Goal: Submit feedback/report problem: Leave review/rating

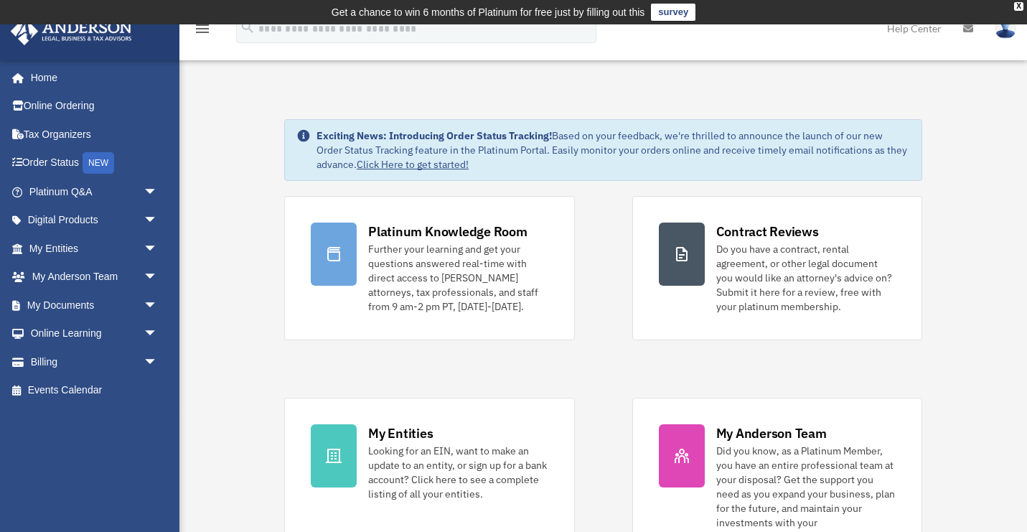
click at [672, 9] on link "survey" at bounding box center [673, 12] width 44 height 17
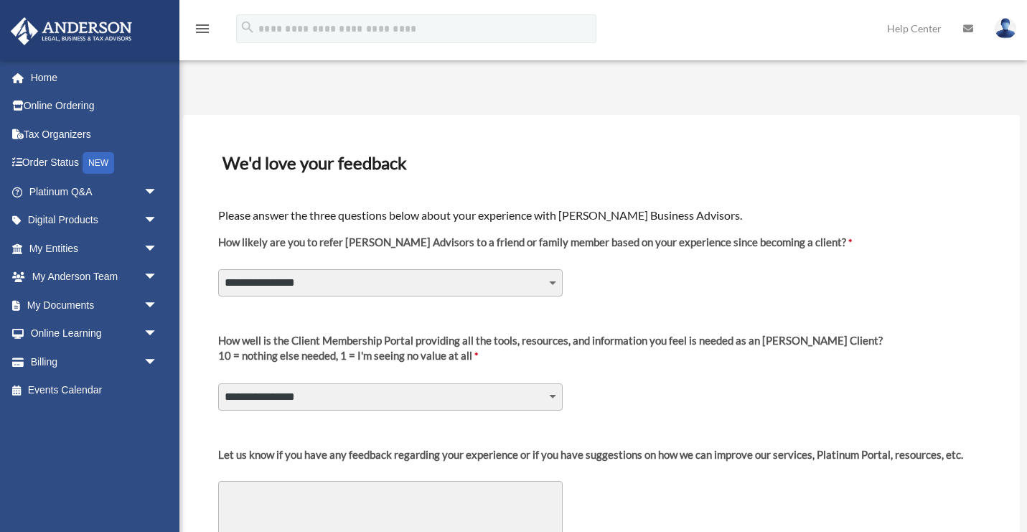
select select "********"
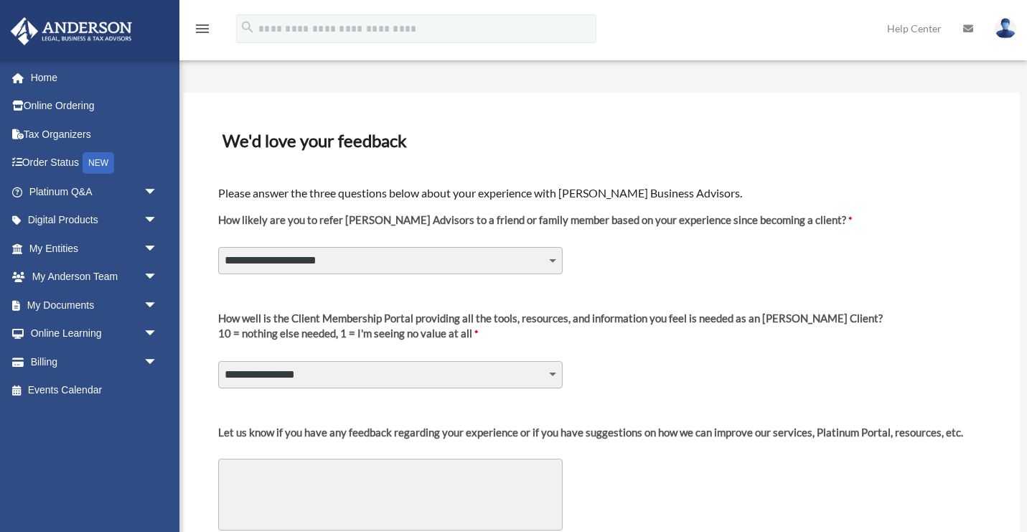
scroll to position [23, 0]
select select "********"
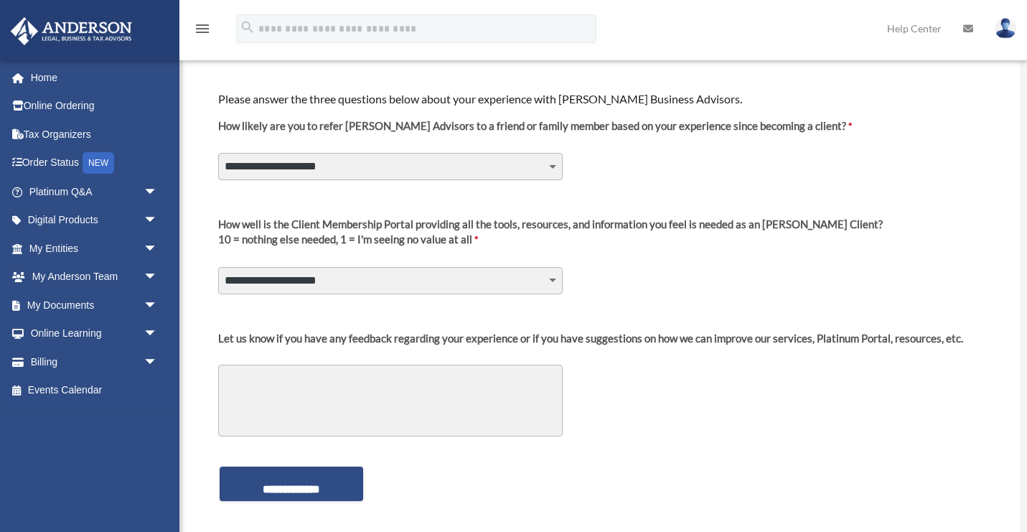
scroll to position [122, 0]
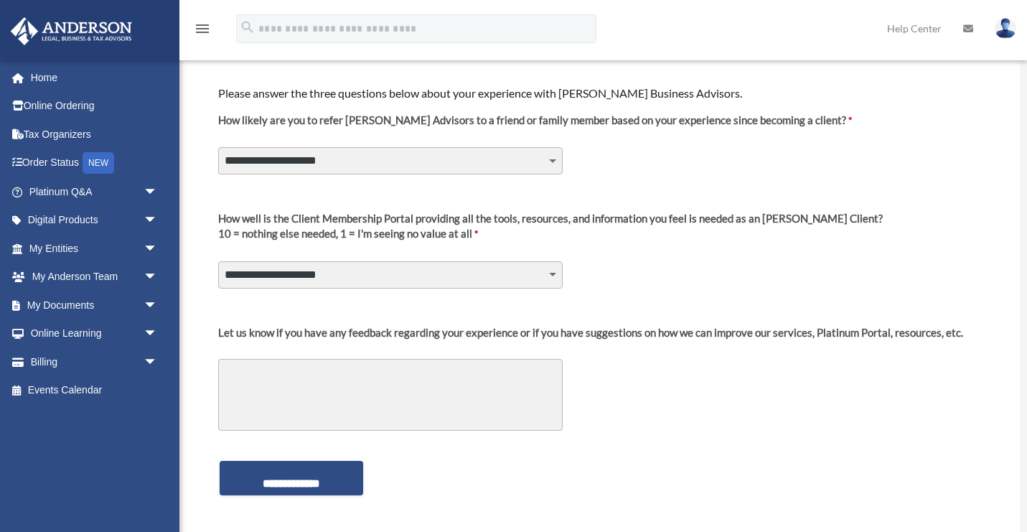
click at [432, 395] on textarea "Let us know if you have any feedback regarding your experience or if you have s…" at bounding box center [390, 395] width 344 height 72
click at [405, 405] on textarea "Let us know if you have any feedback regarding your experience or if you have s…" at bounding box center [390, 395] width 344 height 72
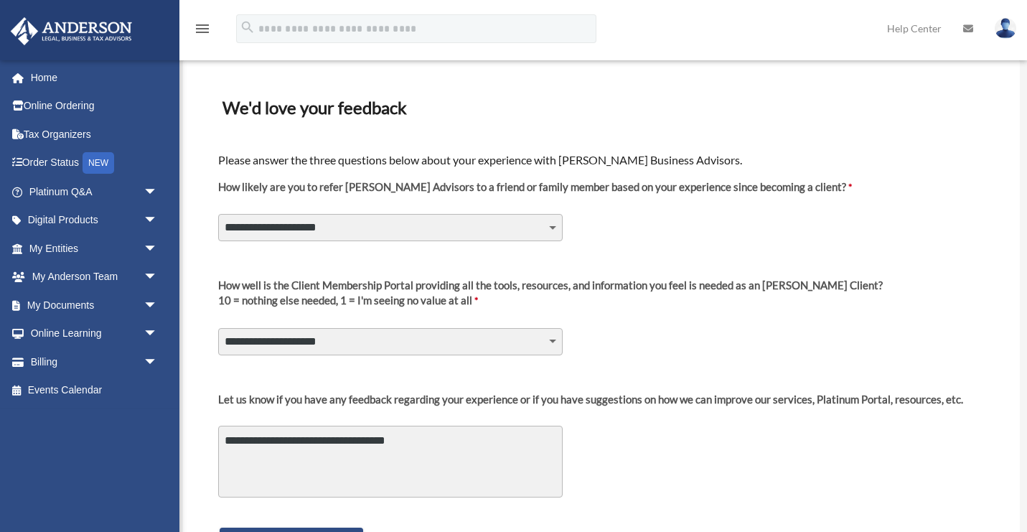
scroll to position [68, 0]
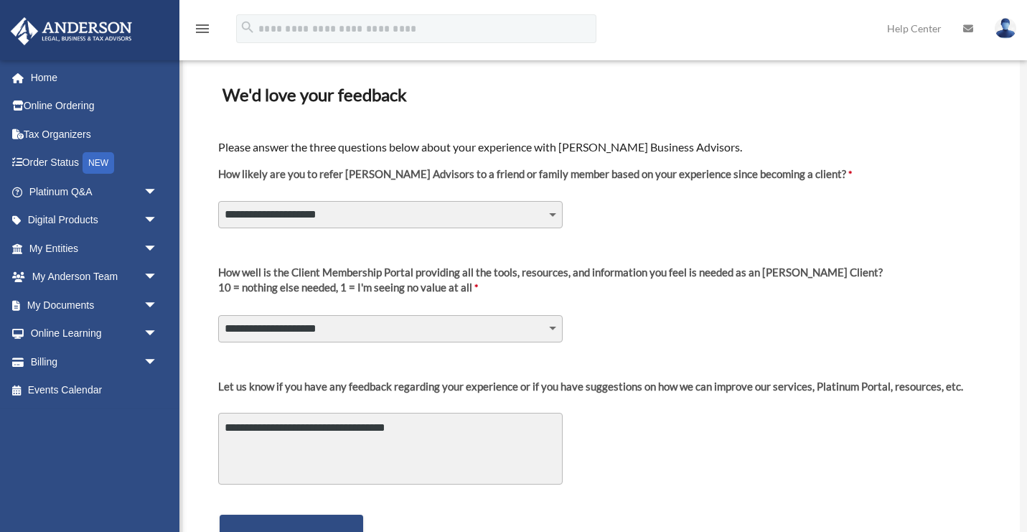
click at [224, 431] on textarea "**********" at bounding box center [390, 449] width 344 height 72
drag, startPoint x: 332, startPoint y: 443, endPoint x: 444, endPoint y: 420, distance: 115.1
click at [444, 420] on textarea "**********" at bounding box center [390, 449] width 344 height 72
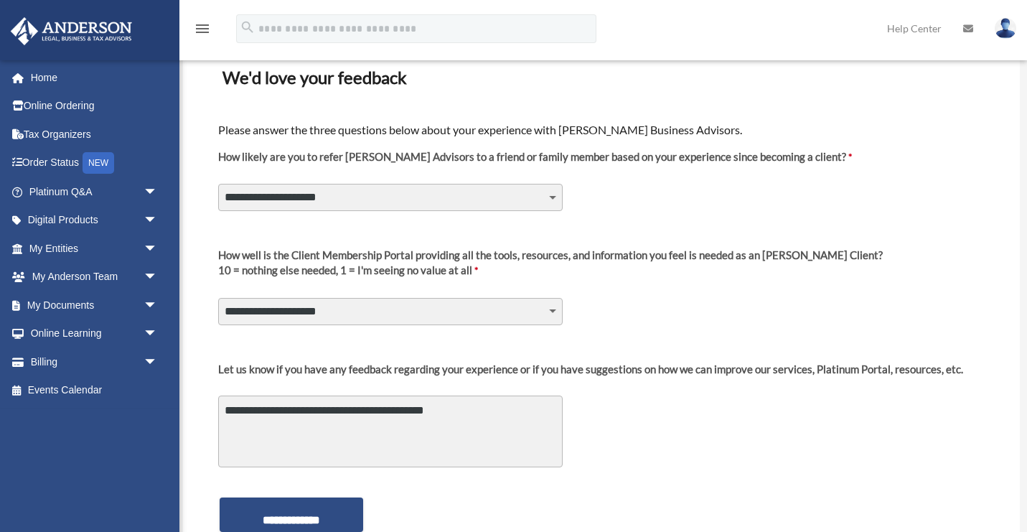
scroll to position [88, 0]
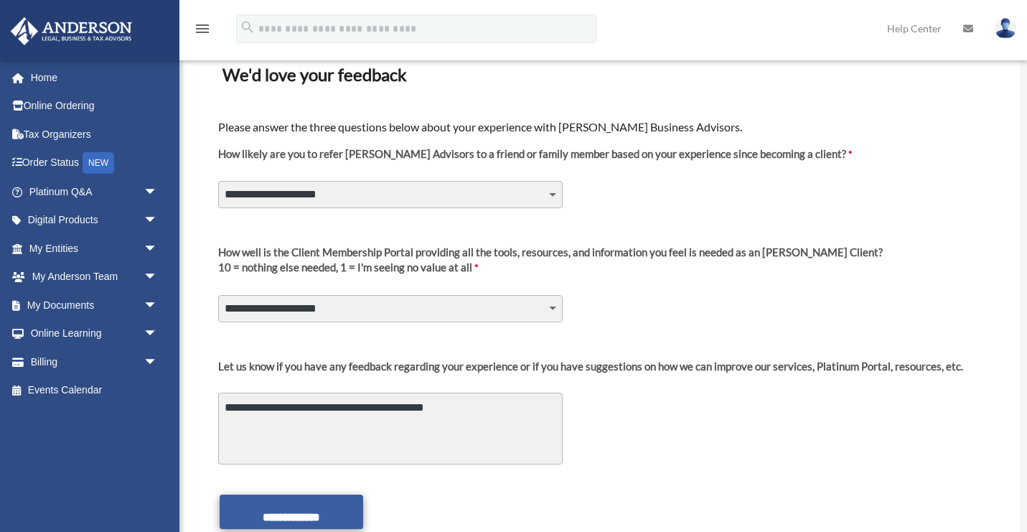
type textarea "**********"
click at [347, 511] on input "**********" at bounding box center [292, 511] width 144 height 34
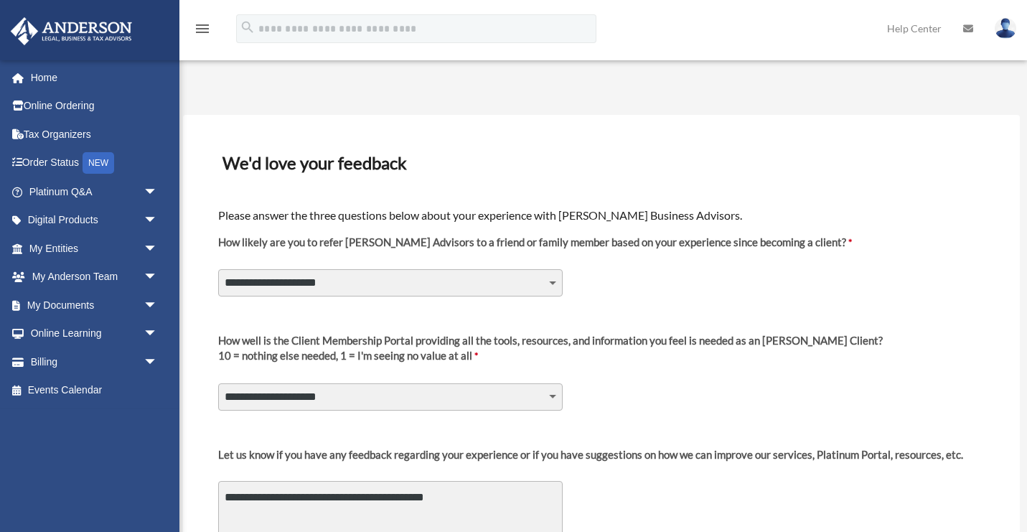
scroll to position [0, 0]
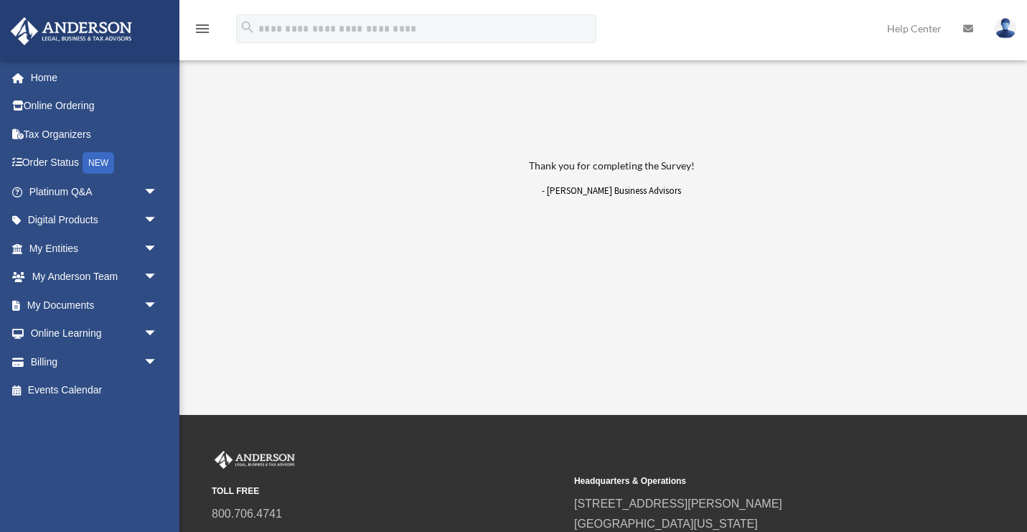
scroll to position [1, 0]
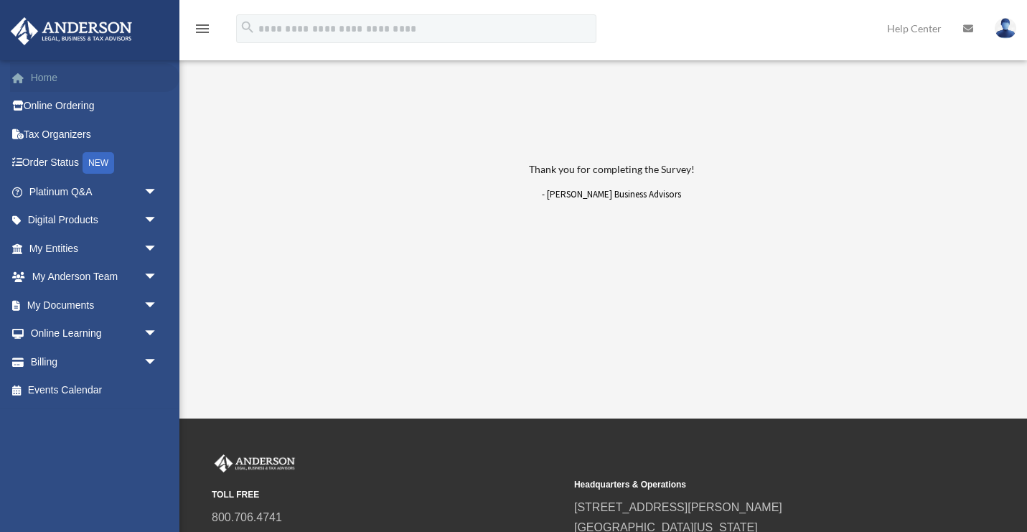
click at [67, 78] on link "Home" at bounding box center [94, 77] width 169 height 29
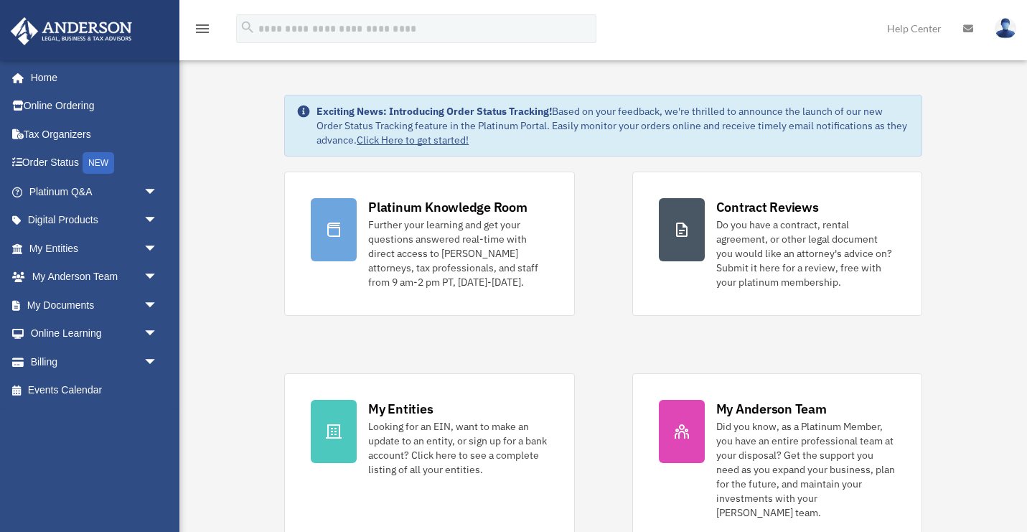
click at [199, 30] on icon "menu" at bounding box center [202, 28] width 17 height 17
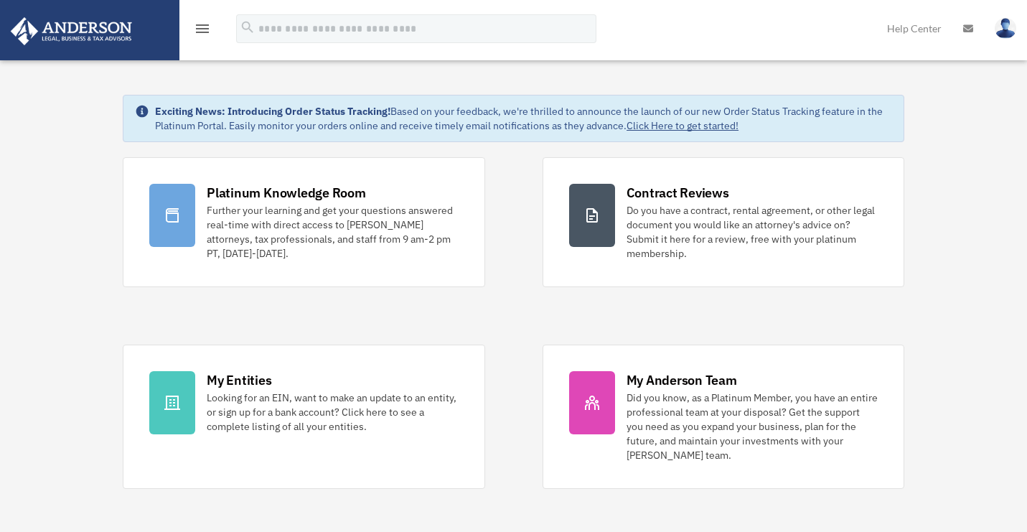
click at [197, 37] on div "menu" at bounding box center [202, 29] width 46 height 37
click at [200, 29] on icon "menu" at bounding box center [202, 28] width 17 height 17
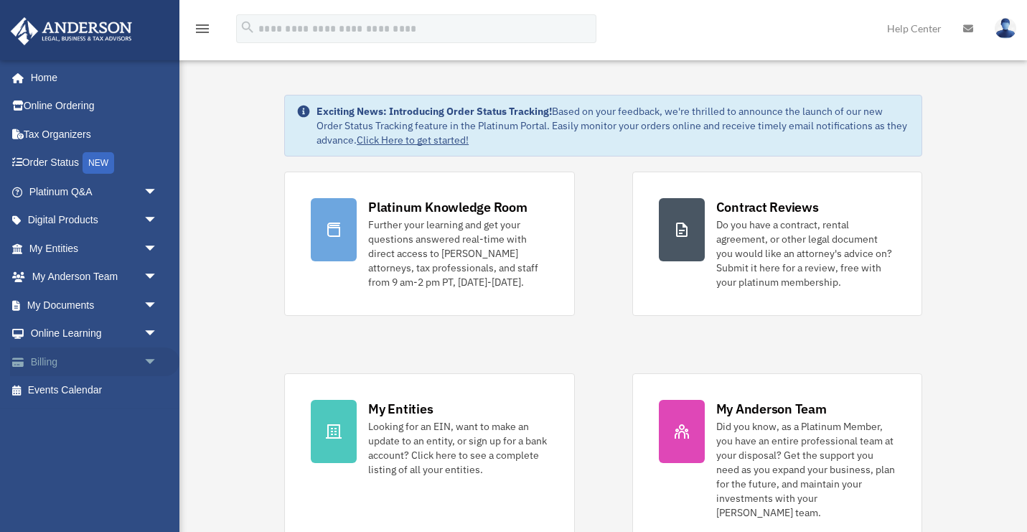
click at [108, 357] on link "Billing arrow_drop_down" at bounding box center [94, 361] width 169 height 29
click at [144, 360] on span "arrow_drop_down" at bounding box center [158, 361] width 29 height 29
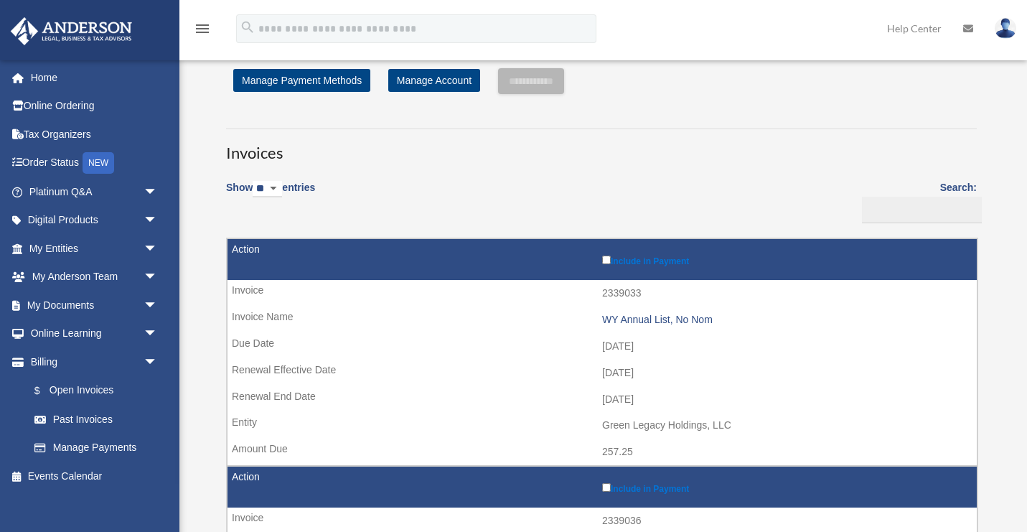
scroll to position [11, 0]
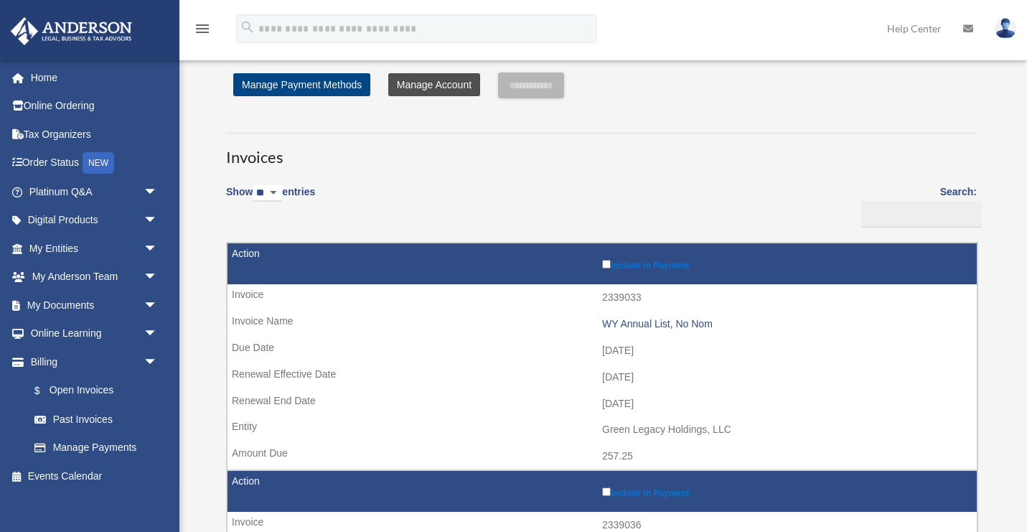
click at [423, 90] on link "Manage Account" at bounding box center [434, 84] width 92 height 23
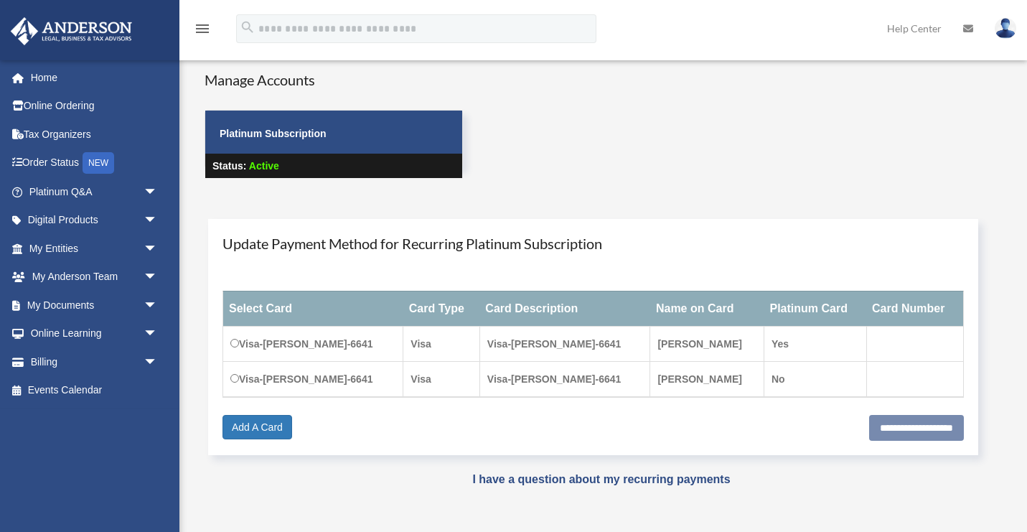
scroll to position [14, 0]
click at [309, 344] on td "Visa-[PERSON_NAME]-6641" at bounding box center [313, 342] width 180 height 35
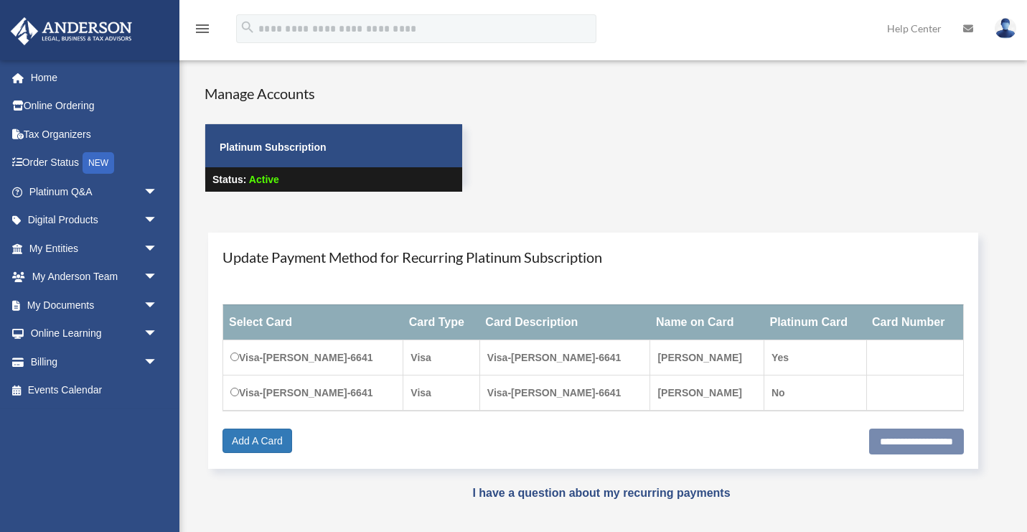
scroll to position [0, 0]
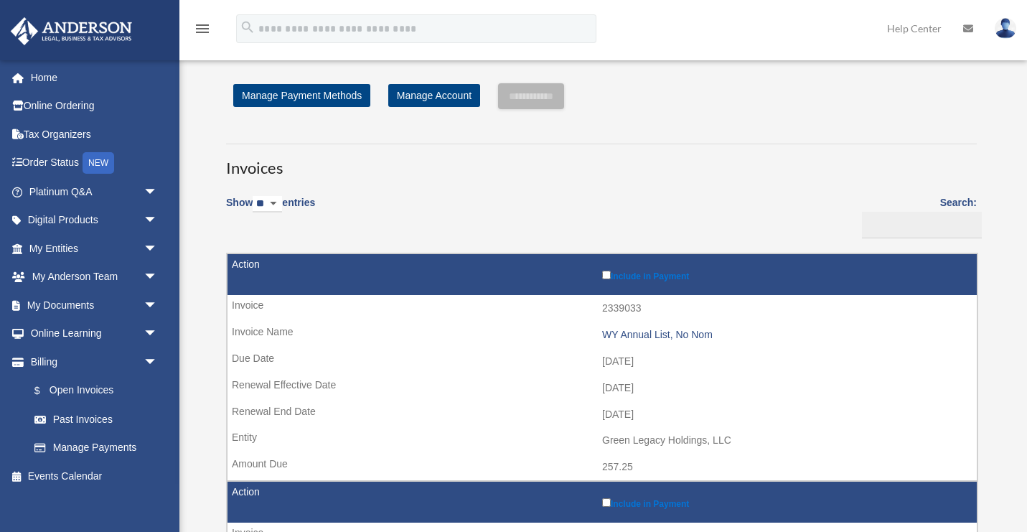
scroll to position [11, 0]
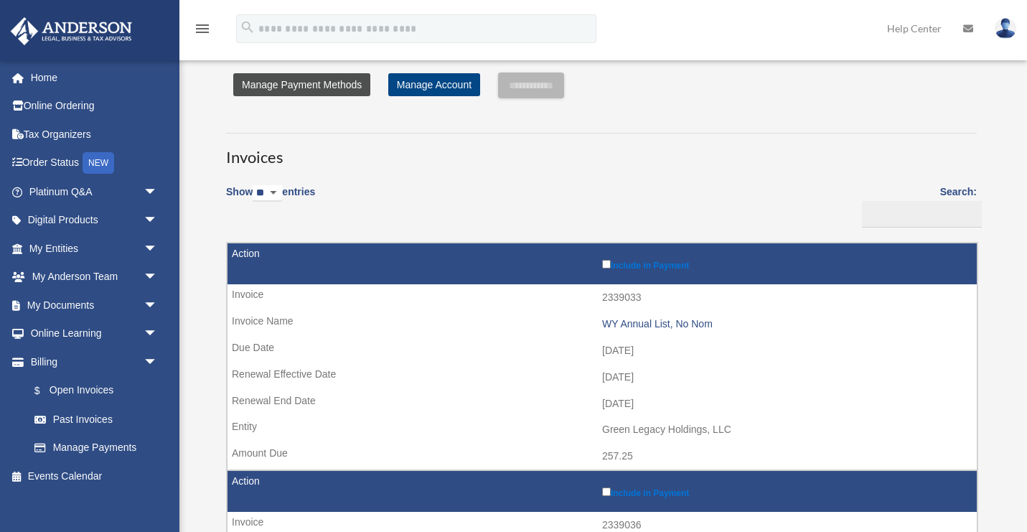
click at [346, 95] on link "Manage Payment Methods" at bounding box center [301, 84] width 137 height 23
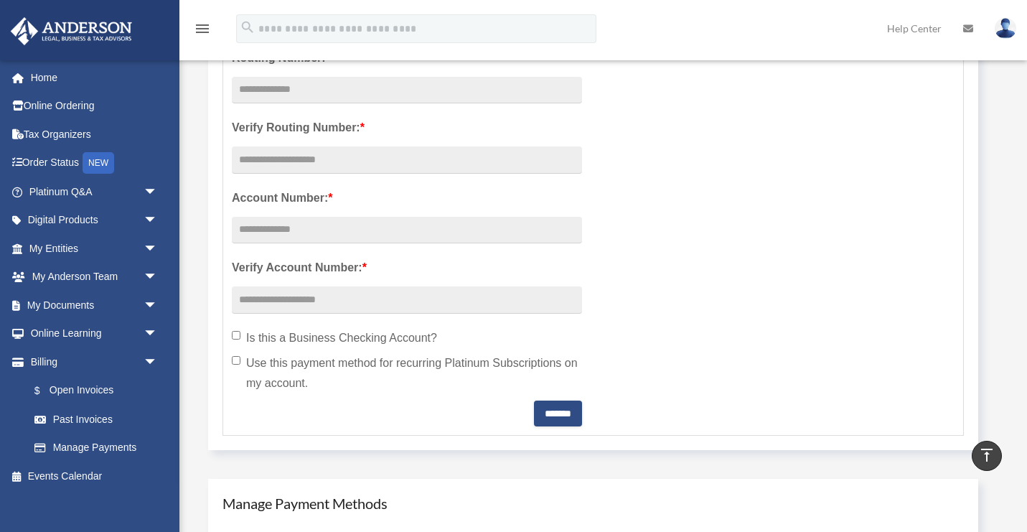
scroll to position [258, 0]
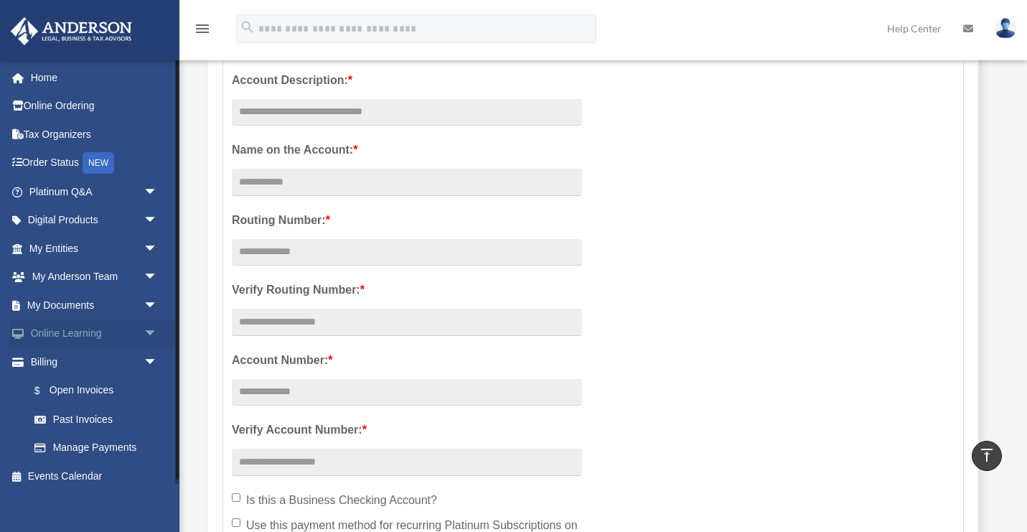
click at [96, 338] on link "Online Learning arrow_drop_down" at bounding box center [94, 333] width 169 height 29
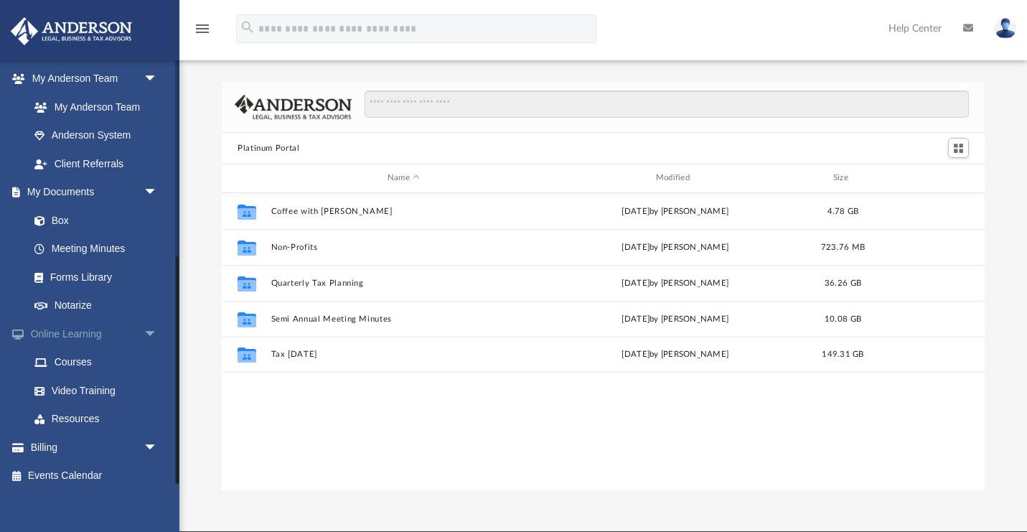
scroll to position [367, 0]
click at [93, 439] on link "Billing arrow_drop_down" at bounding box center [94, 447] width 169 height 29
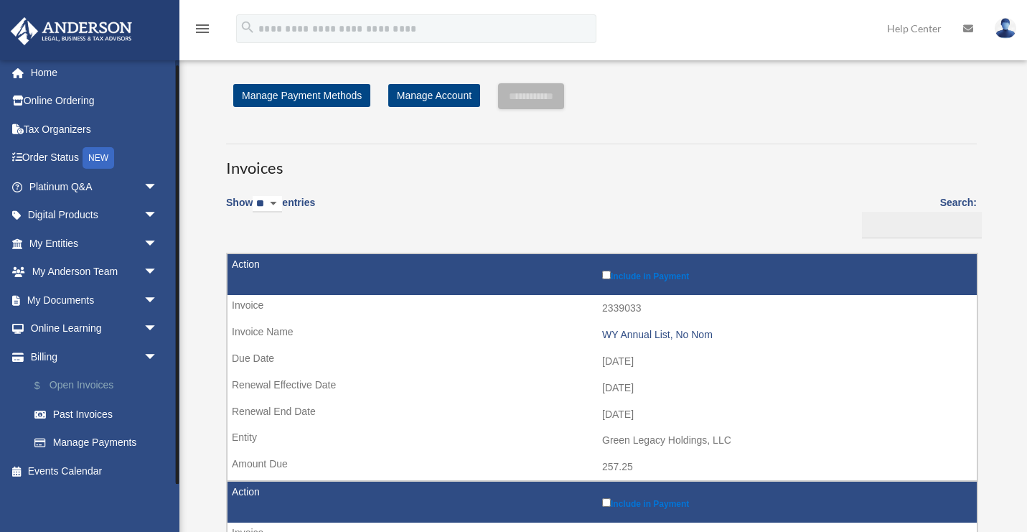
scroll to position [4, 0]
click at [100, 381] on link "$ Open Invoices" at bounding box center [99, 386] width 159 height 29
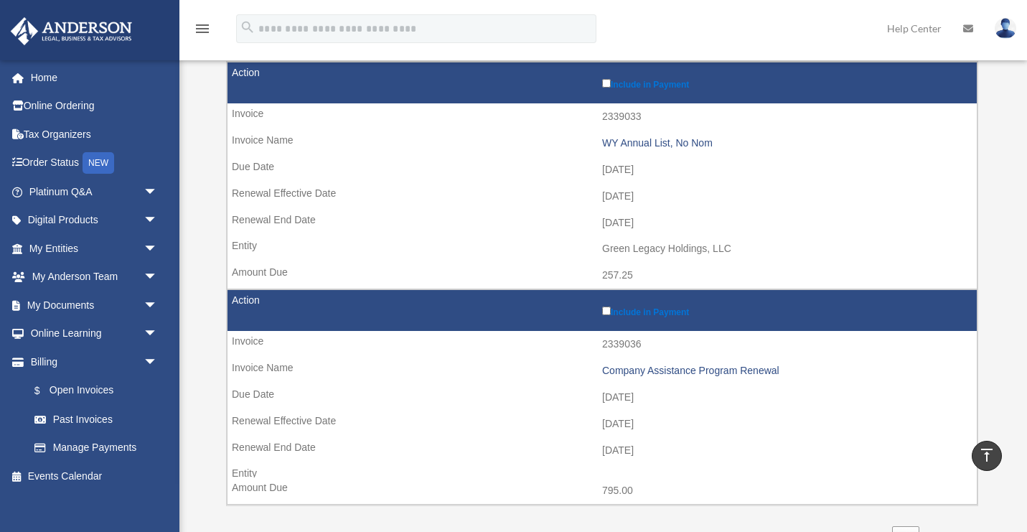
scroll to position [186, 0]
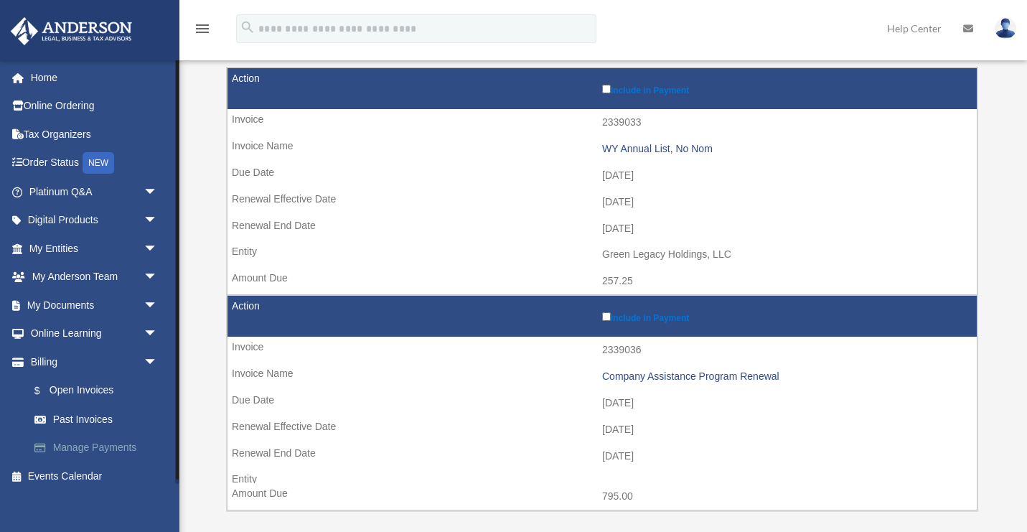
click at [115, 445] on link "Manage Payments" at bounding box center [99, 447] width 159 height 29
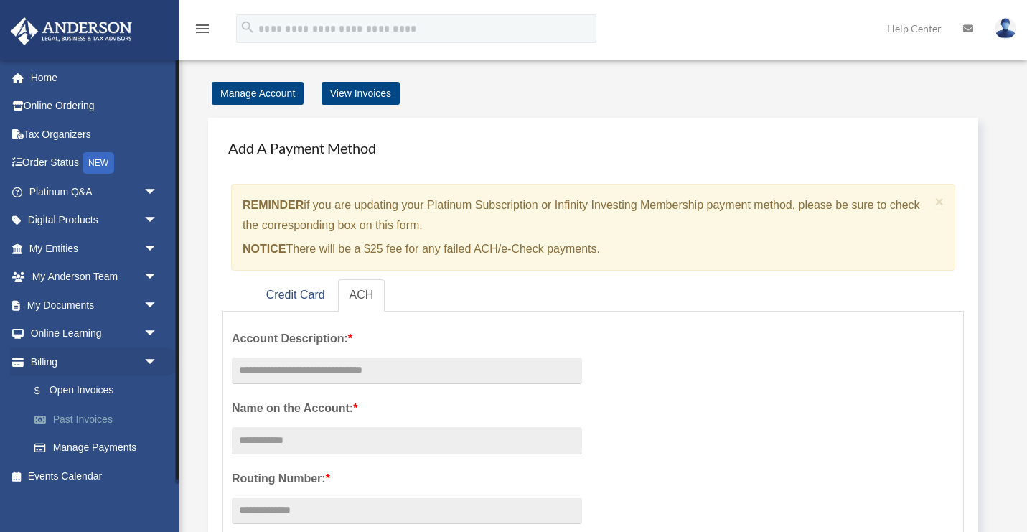
click at [96, 415] on link "Past Invoices" at bounding box center [99, 419] width 159 height 29
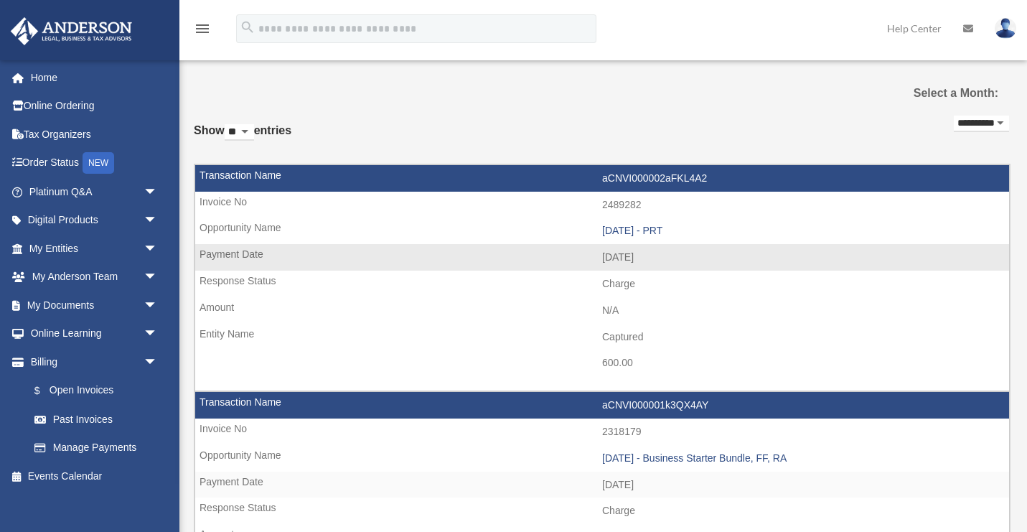
scroll to position [8, 0]
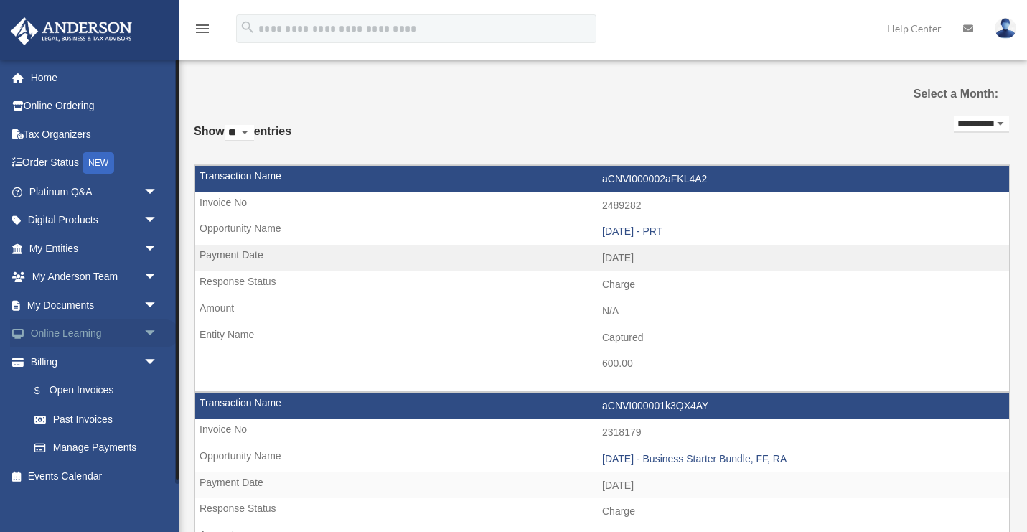
click at [104, 334] on link "Online Learning arrow_drop_down" at bounding box center [94, 333] width 169 height 29
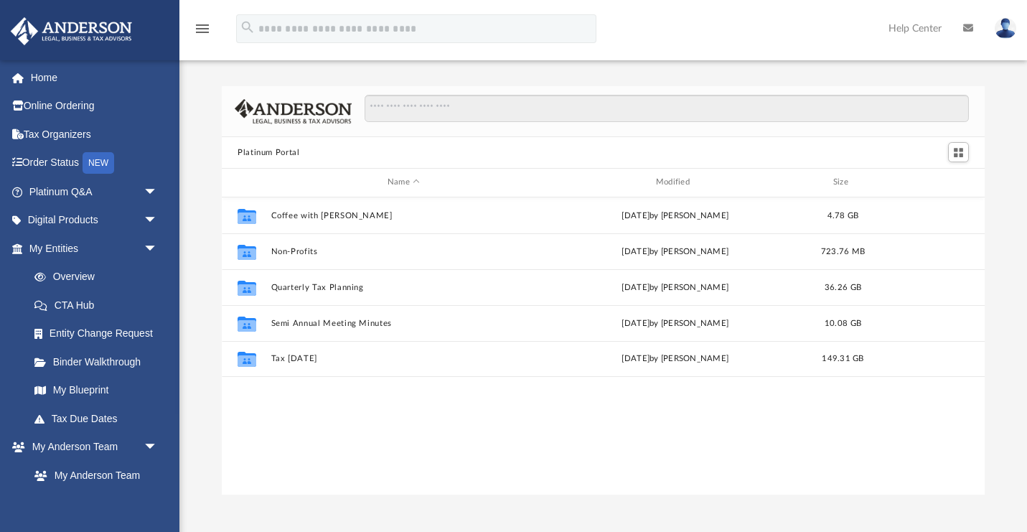
scroll to position [327, 763]
click at [83, 166] on link "Order Status NEW" at bounding box center [94, 163] width 169 height 29
drag, startPoint x: 231, startPoint y: 184, endPoint x: 212, endPoint y: 200, distance: 25.0
click at [206, 195] on div "Platinum Portal Name Modified Size Collaborated Folder Coffee with [PERSON_NAME…" at bounding box center [602, 290] width 847 height 408
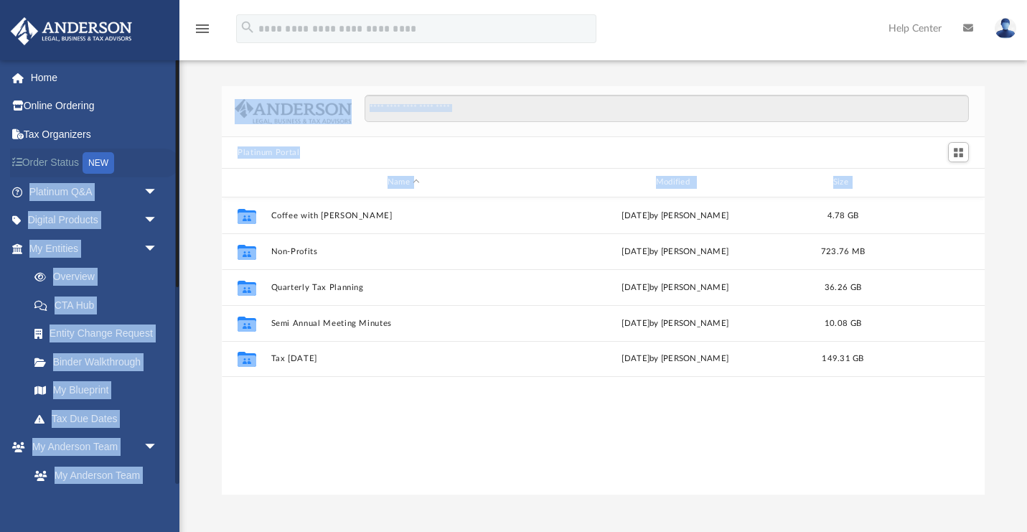
drag, startPoint x: 212, startPoint y: 200, endPoint x: 173, endPoint y: 161, distance: 55.3
click at [174, 161] on div "App [EMAIL_ADDRESS][DOMAIN_NAME] Sign Out [EMAIL_ADDRESS][DOMAIN_NAME] Home Onl…" at bounding box center [513, 268] width 1027 height 454
click at [168, 164] on link "Order Status NEW" at bounding box center [94, 163] width 169 height 29
drag, startPoint x: 168, startPoint y: 164, endPoint x: 174, endPoint y: 136, distance: 28.6
click at [174, 136] on ul "Home Online Ordering Tax Organizers Order Status NEW Platinum Q&A arrow_drop_do…" at bounding box center [89, 460] width 179 height 794
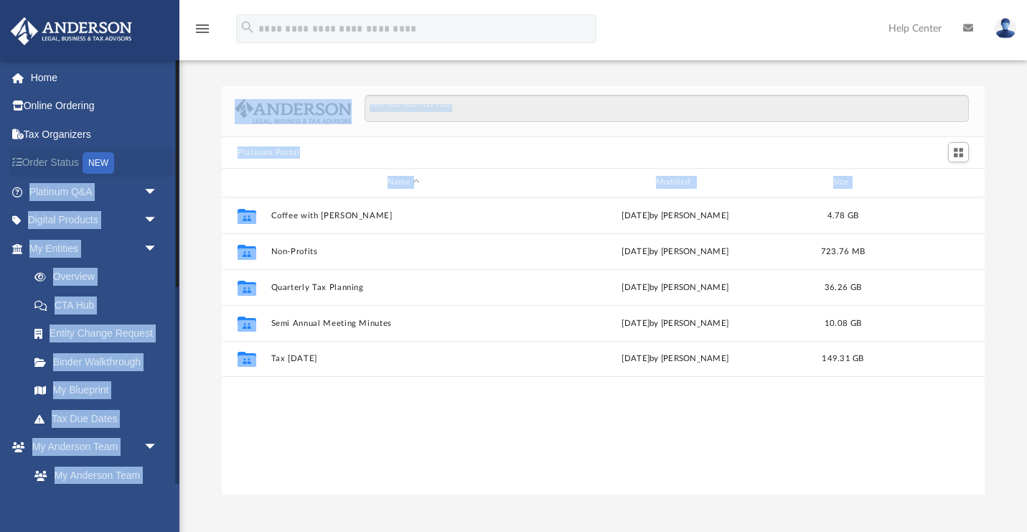
drag, startPoint x: 174, startPoint y: 136, endPoint x: 174, endPoint y: 156, distance: 20.8
click at [174, 154] on ul "Home Online Ordering Tax Organizers Order Status NEW Platinum Q&A arrow_drop_do…" at bounding box center [89, 460] width 179 height 794
